Goal: Use online tool/utility

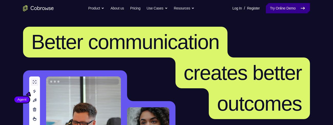
click at [284, 6] on link "Try Online Demo" at bounding box center [288, 8] width 44 height 10
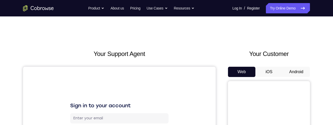
click at [298, 69] on button "Android" at bounding box center [296, 72] width 27 height 10
click at [294, 71] on button "Android" at bounding box center [296, 72] width 27 height 10
click at [296, 72] on button "Android" at bounding box center [296, 72] width 27 height 10
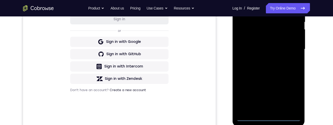
scroll to position [139, 0]
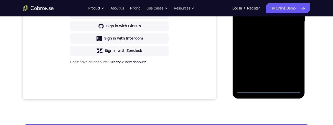
click at [267, 89] on div at bounding box center [268, 22] width 65 height 144
click at [291, 68] on div at bounding box center [268, 22] width 65 height 144
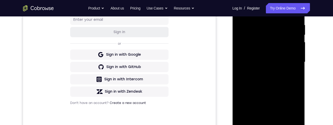
scroll to position [66, 0]
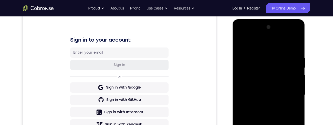
click at [254, 47] on div at bounding box center [268, 95] width 65 height 144
click at [291, 93] on div at bounding box center [268, 95] width 65 height 144
click at [264, 105] on div at bounding box center [268, 95] width 65 height 144
click at [265, 90] on div at bounding box center [268, 95] width 65 height 144
click at [254, 84] on div at bounding box center [268, 95] width 65 height 144
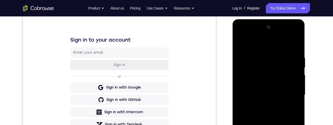
click at [296, 84] on div at bounding box center [268, 95] width 65 height 144
click at [295, 83] on div at bounding box center [268, 95] width 65 height 144
click at [279, 96] on div at bounding box center [268, 95] width 65 height 144
click at [269, 110] on div at bounding box center [268, 95] width 65 height 144
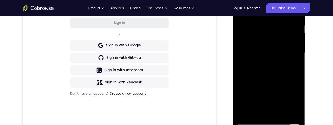
scroll to position [92, 0]
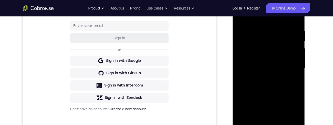
click at [273, 91] on div at bounding box center [268, 68] width 65 height 144
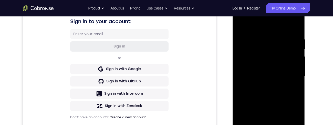
scroll to position [80, 0]
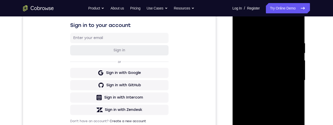
click at [261, 42] on div at bounding box center [268, 80] width 65 height 144
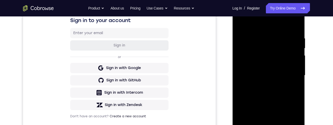
scroll to position [86, 0]
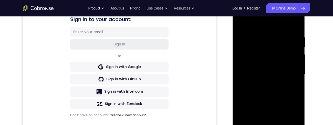
click at [290, 77] on div at bounding box center [268, 75] width 65 height 144
click at [295, 69] on div at bounding box center [268, 75] width 65 height 144
click at [293, 25] on div at bounding box center [268, 75] width 65 height 144
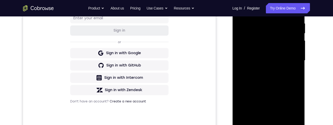
scroll to position [101, 0]
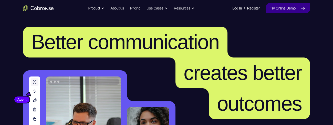
click at [295, 11] on link "Try Online Demo" at bounding box center [288, 8] width 44 height 10
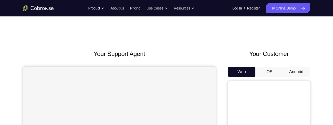
click at [293, 69] on button "Android" at bounding box center [296, 72] width 27 height 10
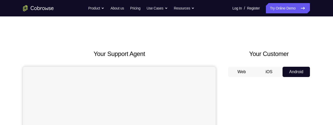
scroll to position [79, 0]
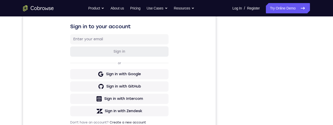
click at [310, 33] on div "Your Support Agent Your Customer Web iOS Android Next Steps We’d be happy to gi…" at bounding box center [167, 106] width 328 height 338
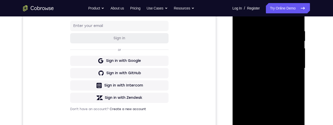
scroll to position [129, 0]
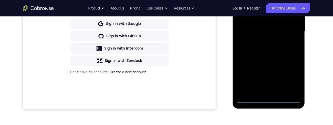
click at [268, 100] on div at bounding box center [268, 32] width 65 height 144
click at [288, 76] on div at bounding box center [268, 32] width 65 height 144
click at [260, 0] on div at bounding box center [268, 32] width 65 height 144
click at [291, 30] on div at bounding box center [268, 32] width 65 height 144
click at [262, 40] on div at bounding box center [268, 32] width 65 height 144
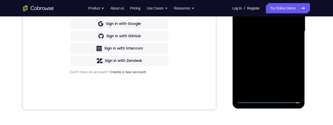
click at [268, 27] on div at bounding box center [268, 32] width 65 height 144
click at [260, 24] on div at bounding box center [268, 32] width 65 height 144
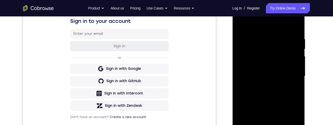
click at [274, 78] on div at bounding box center [268, 76] width 65 height 144
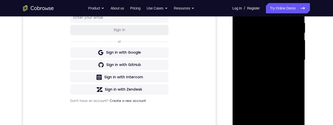
click at [276, 76] on div at bounding box center [268, 60] width 65 height 144
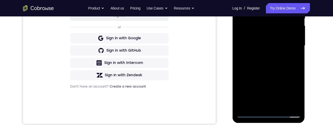
scroll to position [117, 0]
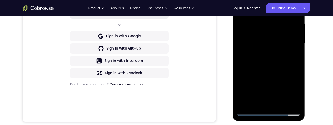
click at [276, 65] on div at bounding box center [268, 44] width 65 height 144
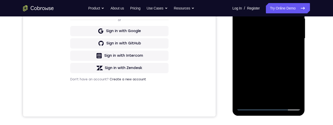
click at [282, 99] on div at bounding box center [268, 39] width 65 height 144
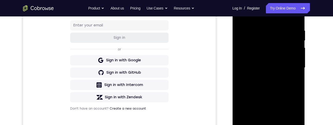
scroll to position [92, 0]
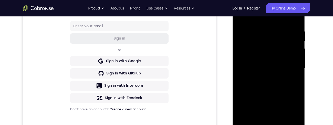
click at [270, 95] on div at bounding box center [268, 69] width 65 height 144
click at [278, 75] on div at bounding box center [268, 69] width 65 height 144
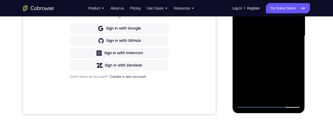
scroll to position [129, 0]
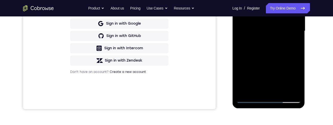
click at [272, 80] on div at bounding box center [268, 31] width 65 height 144
click at [284, 79] on div at bounding box center [268, 31] width 65 height 144
click at [293, 44] on div at bounding box center [268, 31] width 65 height 144
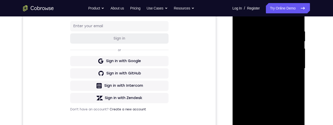
click at [241, 19] on div at bounding box center [268, 69] width 65 height 144
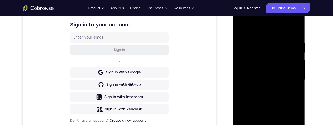
click at [262, 86] on div at bounding box center [268, 80] width 65 height 144
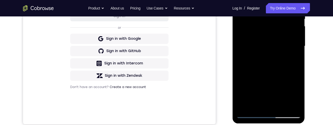
scroll to position [115, 0]
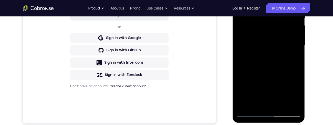
click at [294, 58] on div at bounding box center [268, 46] width 65 height 144
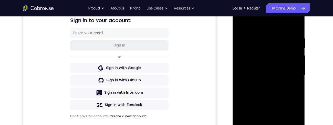
click at [243, 26] on div at bounding box center [268, 76] width 65 height 144
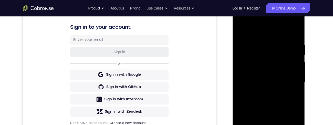
click at [243, 30] on div at bounding box center [268, 82] width 65 height 144
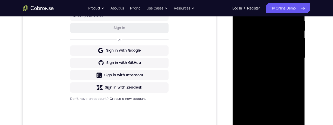
scroll to position [104, 0]
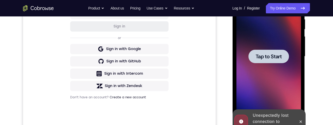
click at [275, 59] on span "Tap to Start" at bounding box center [269, 56] width 26 height 5
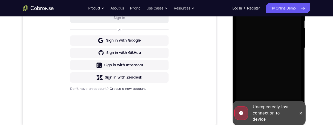
click at [301, 110] on div at bounding box center [301, 113] width 8 height 25
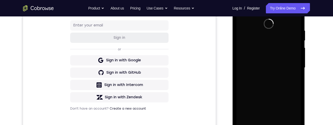
scroll to position [93, 0]
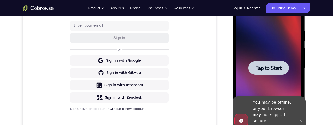
click at [287, 67] on div at bounding box center [268, 68] width 40 height 14
click at [283, 67] on div at bounding box center [268, 68] width 40 height 14
click at [271, 67] on span "Tap to Start" at bounding box center [269, 67] width 26 height 5
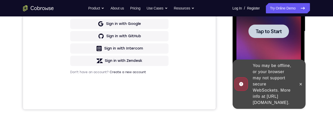
scroll to position [117, 0]
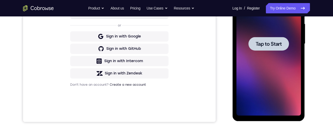
click at [267, 43] on span "Tap to Start" at bounding box center [269, 43] width 26 height 5
click at [279, 45] on span "Tap to Start" at bounding box center [269, 43] width 26 height 5
click at [278, 49] on div at bounding box center [268, 44] width 40 height 14
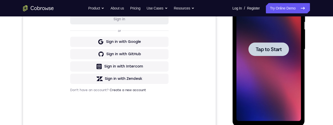
click at [279, 56] on div at bounding box center [268, 49] width 40 height 14
click at [279, 54] on div at bounding box center [268, 49] width 40 height 14
click at [284, 44] on div at bounding box center [268, 49] width 40 height 14
click at [273, 50] on span "Tap to Start" at bounding box center [269, 49] width 26 height 5
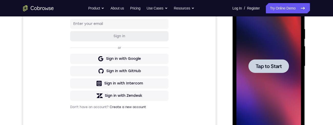
scroll to position [94, 0]
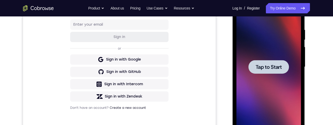
click at [279, 66] on span "Tap to Start" at bounding box center [269, 66] width 26 height 5
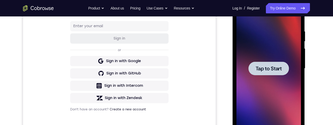
scroll to position [63, 0]
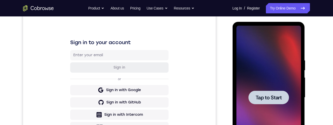
click at [265, 97] on span "Tap to Start" at bounding box center [269, 97] width 26 height 5
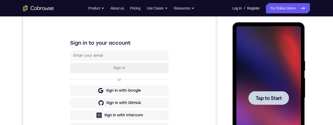
click at [261, 103] on div at bounding box center [268, 98] width 40 height 14
click at [259, 93] on div at bounding box center [268, 98] width 40 height 14
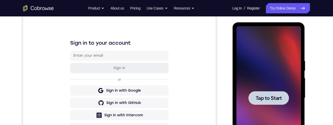
click at [260, 95] on span "Tap to Start" at bounding box center [269, 97] width 26 height 5
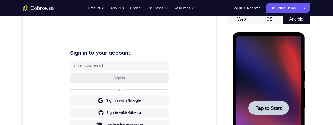
click at [264, 102] on div at bounding box center [268, 108] width 40 height 14
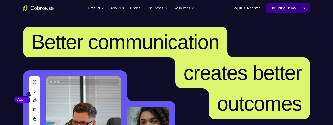
click at [286, 13] on link "Try Online Demo" at bounding box center [288, 8] width 44 height 10
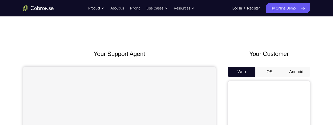
click at [297, 72] on button "Android" at bounding box center [296, 72] width 27 height 10
click at [293, 70] on button "Android" at bounding box center [296, 72] width 27 height 10
click at [292, 70] on button "Android" at bounding box center [296, 72] width 27 height 10
click at [291, 69] on button "Android" at bounding box center [296, 72] width 27 height 10
click at [292, 70] on button "Android" at bounding box center [296, 72] width 27 height 10
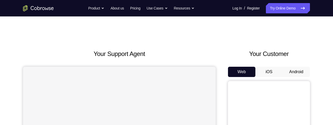
click at [292, 70] on button "Android" at bounding box center [296, 72] width 27 height 10
click at [293, 70] on button "Android" at bounding box center [296, 72] width 27 height 10
